Goal: Task Accomplishment & Management: Manage account settings

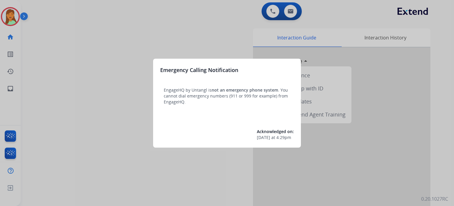
click at [135, 157] on div at bounding box center [227, 103] width 454 height 206
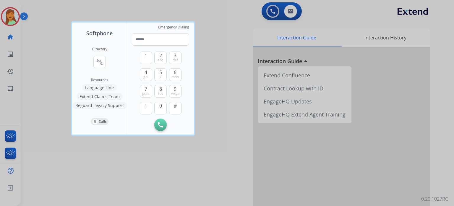
click at [65, 151] on div at bounding box center [227, 103] width 454 height 206
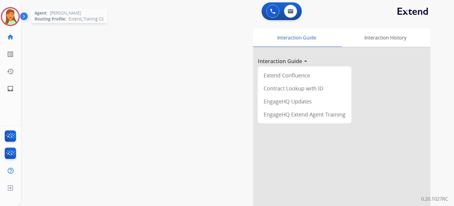
click at [9, 21] on img at bounding box center [10, 16] width 17 height 17
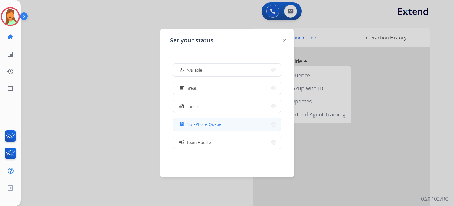
click at [219, 123] on span "Non-Phone Queue" at bounding box center [204, 124] width 35 height 6
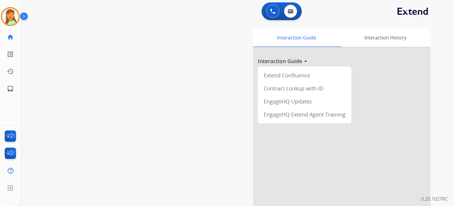
drag, startPoint x: 116, startPoint y: 147, endPoint x: 164, endPoint y: 164, distance: 50.7
click at [117, 147] on div "swap_horiz Break voice bridge close_fullscreen Connect 3-Way Call merge_type Se…" at bounding box center [230, 144] width 419 height 247
click at [229, 106] on div "Interaction Guide Interaction History Interaction Guide arrow_drop_up Extend Co…" at bounding box center [306, 148] width 249 height 240
click at [112, 124] on div "swap_horiz Break voice bridge close_fullscreen Connect 3-Way Call merge_type Se…" at bounding box center [230, 144] width 419 height 247
